Goal: Transaction & Acquisition: Download file/media

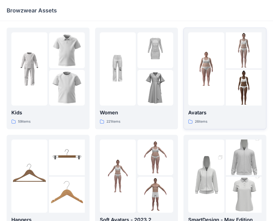
click at [202, 105] on div at bounding box center [206, 68] width 36 height 73
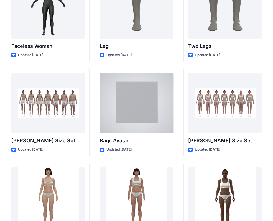
scroll to position [540, 0]
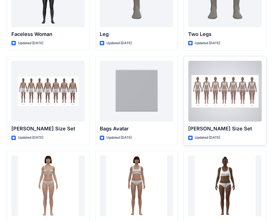
click at [205, 130] on p "[PERSON_NAME] Size Set" at bounding box center [224, 129] width 73 height 8
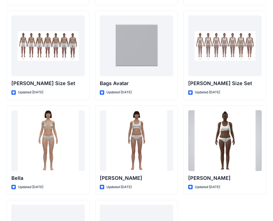
scroll to position [586, 0]
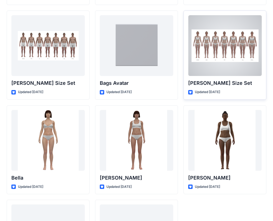
click at [204, 82] on p "[PERSON_NAME] Size Set" at bounding box center [224, 83] width 73 height 8
click at [203, 80] on p "[PERSON_NAME] Size Set" at bounding box center [224, 83] width 73 height 8
click at [203, 58] on div at bounding box center [224, 45] width 73 height 61
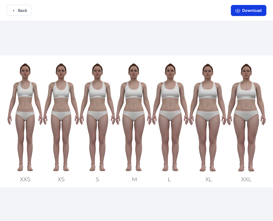
click at [241, 10] on button "Download" at bounding box center [248, 10] width 35 height 11
click at [24, 12] on button "Back" at bounding box center [19, 10] width 25 height 11
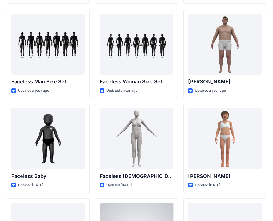
scroll to position [303, 0]
